Goal: Task Accomplishment & Management: Manage account settings

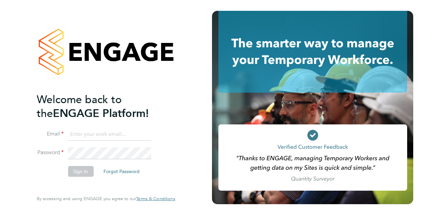
type input "[EMAIL_ADDRESS][PERSON_NAME][DOMAIN_NAME]"
click at [74, 170] on button "Sign In" at bounding box center [81, 171] width 26 height 11
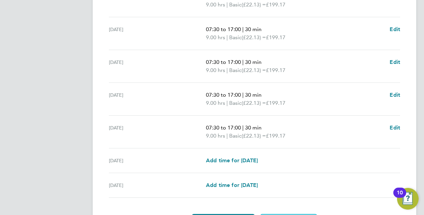
scroll to position [277, 0]
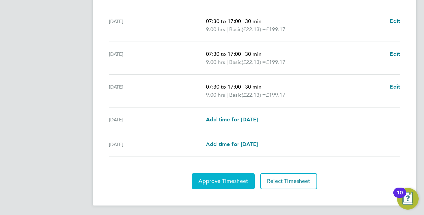
click at [219, 179] on span "Approve Timesheet" at bounding box center [224, 180] width 50 height 7
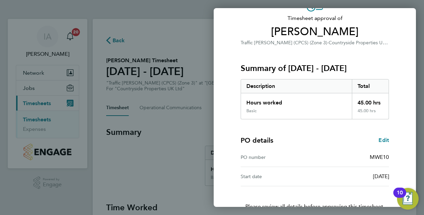
scroll to position [89, 0]
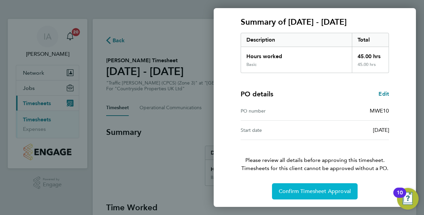
click at [315, 190] on span "Confirm Timesheet Approval" at bounding box center [315, 191] width 72 height 7
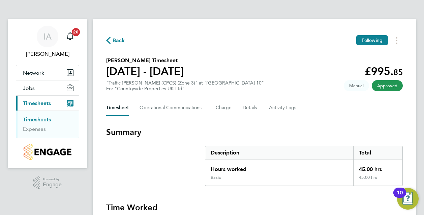
click at [45, 118] on link "Timesheets" at bounding box center [37, 119] width 28 height 6
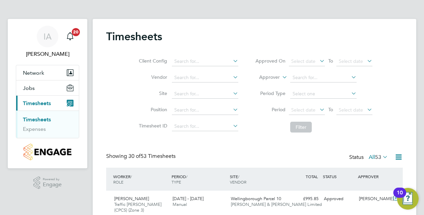
click at [232, 94] on icon at bounding box center [232, 92] width 0 height 9
click at [233, 138] on li "Wellin gborough Parcel 17a (Poppyfields, Linden)" at bounding box center [256, 138] width 168 height 9
type input "Wellingborough Parcel 17a (Poppyfields, Linden)"
click at [296, 126] on button "Filter" at bounding box center [301, 126] width 22 height 11
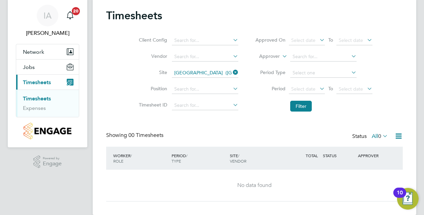
scroll to position [31, 0]
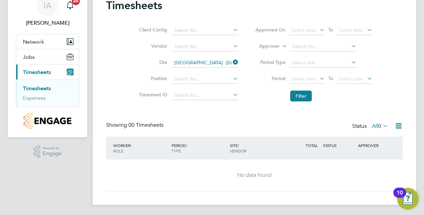
click at [232, 77] on icon at bounding box center [232, 78] width 0 height 9
click at [223, 89] on li "Select a Client Config to search Positions" at bounding box center [218, 87] width 92 height 9
click at [220, 112] on div "Timesheets Client Config Vendor Site Wellingborough Parcel 17a (Poppyfields, Li…" at bounding box center [254, 95] width 297 height 192
click at [41, 87] on link "Timesheets" at bounding box center [37, 88] width 28 height 6
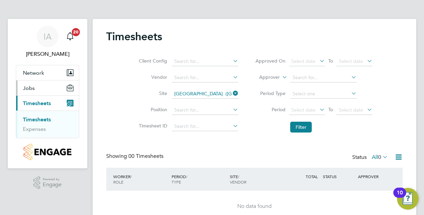
click at [40, 85] on button "Jobs" at bounding box center [47, 87] width 63 height 15
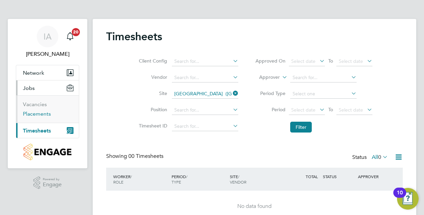
click at [42, 112] on link "Placements" at bounding box center [37, 113] width 28 height 6
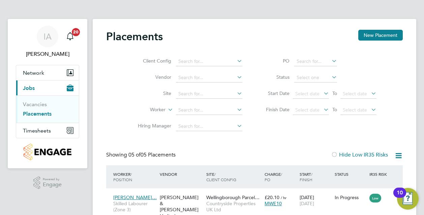
scroll to position [26, 58]
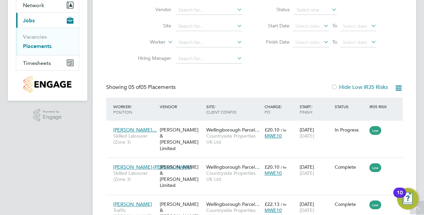
click at [236, 26] on icon at bounding box center [236, 25] width 0 height 9
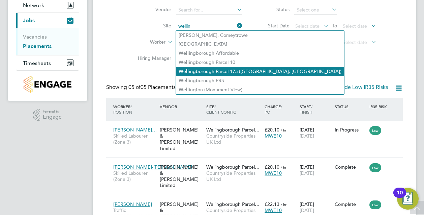
click at [234, 71] on li "Wellin gborough Parcel 17a (Poppyfields, Linden)" at bounding box center [260, 71] width 168 height 9
type input "Wellingborough Parcel 17a (Poppyfields, Linden)"
